Goal: Information Seeking & Learning: Learn about a topic

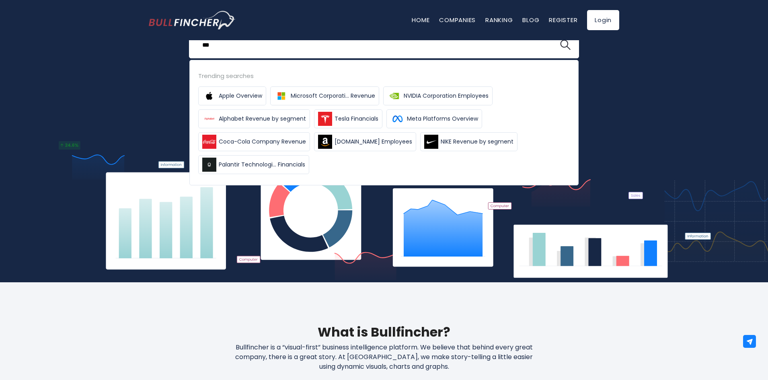
type input "***"
click at [560, 40] on button at bounding box center [565, 45] width 10 height 10
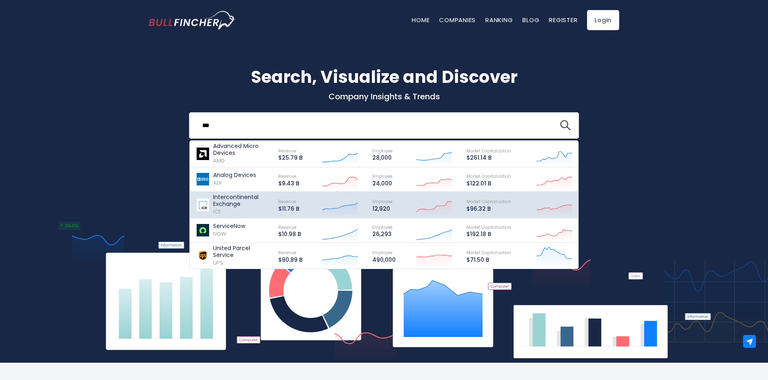
click at [214, 203] on p "Intercontinental Exchange" at bounding box center [242, 201] width 58 height 14
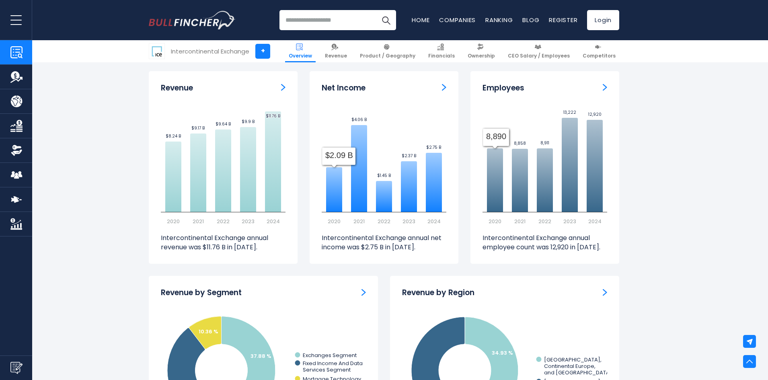
scroll to position [523, 0]
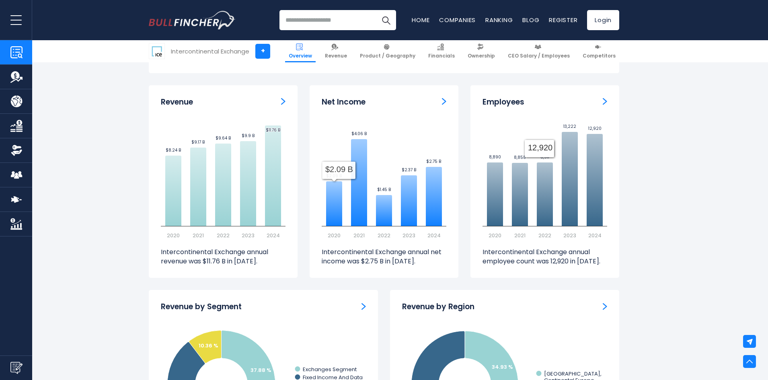
click at [606, 102] on img "Employees" at bounding box center [605, 101] width 4 height 7
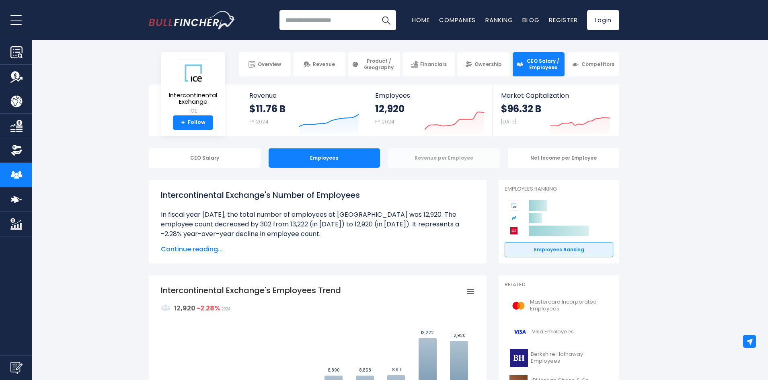
click at [432, 156] on div "Revenue per Employee" at bounding box center [444, 157] width 112 height 19
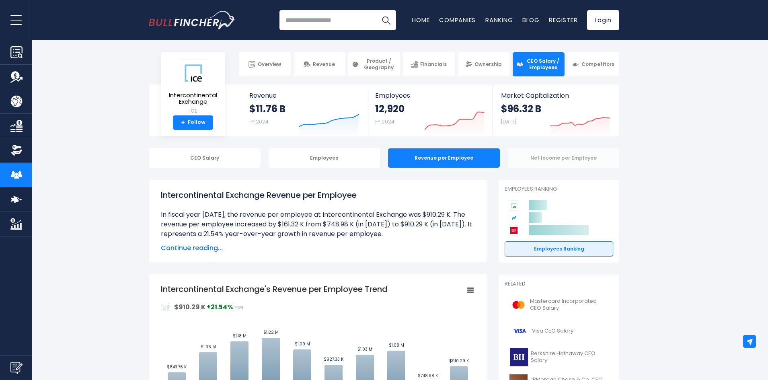
click at [544, 158] on div "Net Income per Employee" at bounding box center [564, 157] width 112 height 19
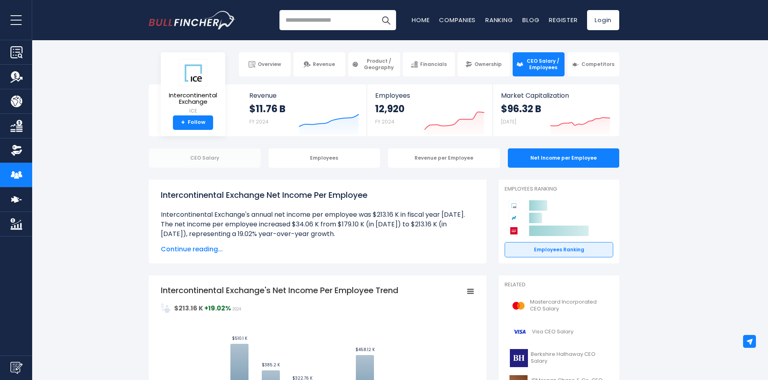
click at [247, 159] on div "CEO Salary" at bounding box center [205, 157] width 112 height 19
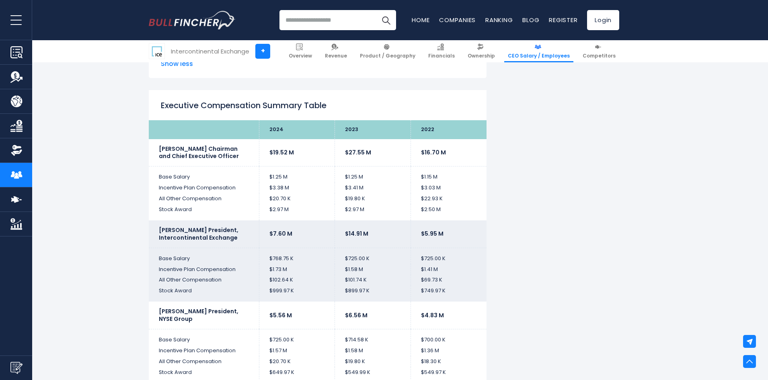
scroll to position [1689, 0]
